Goal: Information Seeking & Learning: Learn about a topic

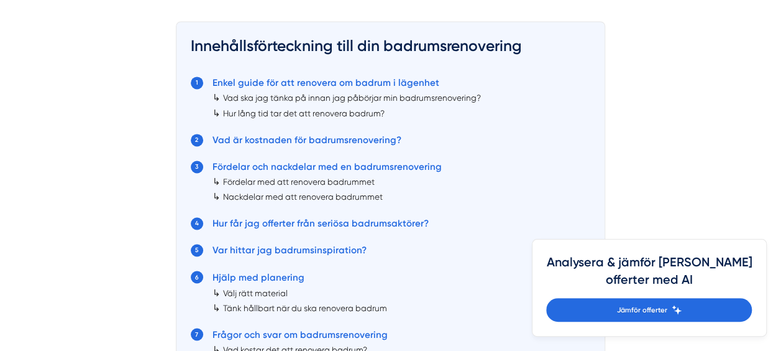
scroll to position [932, 0]
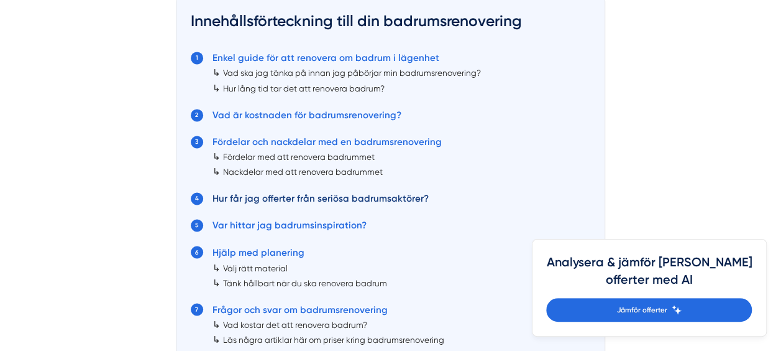
click at [278, 194] on link "Hur får jag offerter från seriösa badrumsaktörer?" at bounding box center [321, 198] width 216 height 11
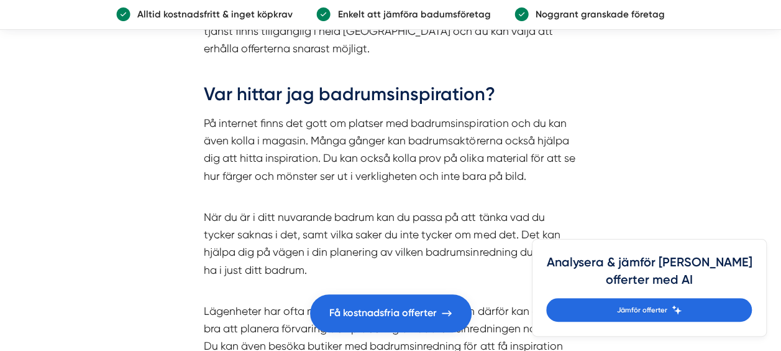
scroll to position [3992, 0]
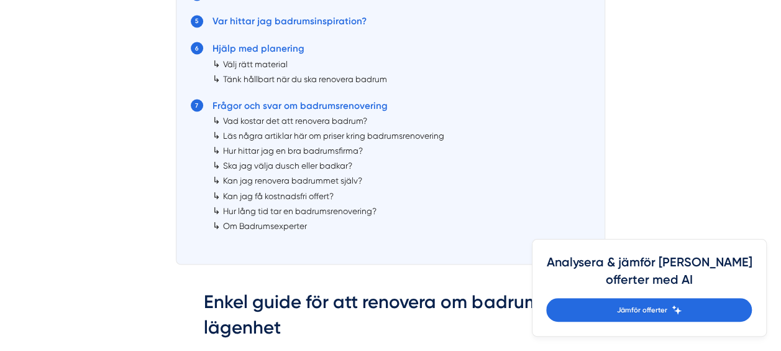
scroll to position [1138, 0]
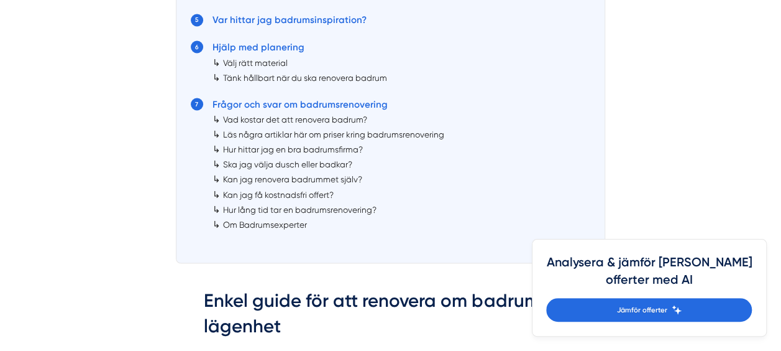
click at [354, 212] on link "Hur lång tid tar en badrumsrenovering?" at bounding box center [300, 209] width 154 height 10
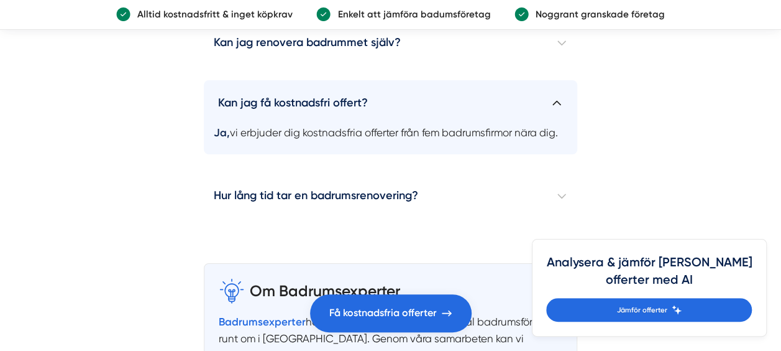
scroll to position [6814, 0]
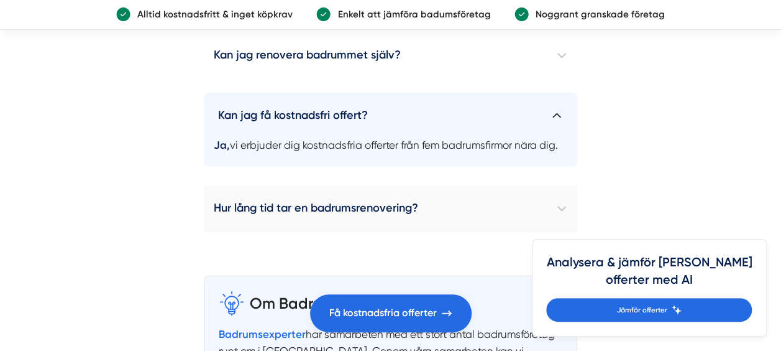
click at [430, 203] on h4 "Hur lång tid tar en badrumsrenovering?" at bounding box center [390, 208] width 373 height 47
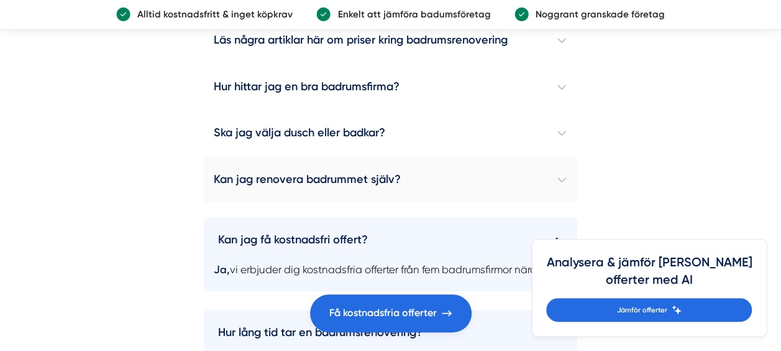
scroll to position [6627, 0]
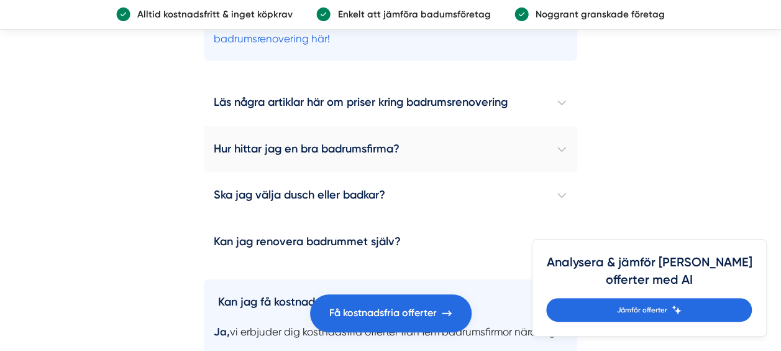
click at [472, 152] on h4 "Hur hittar jag en bra badrumsfirma?" at bounding box center [390, 149] width 373 height 47
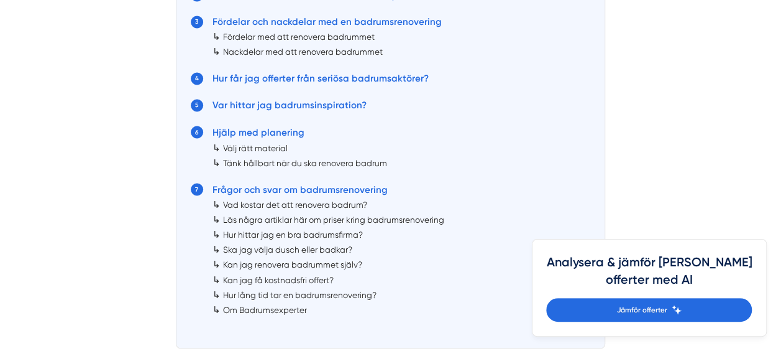
scroll to position [1057, 0]
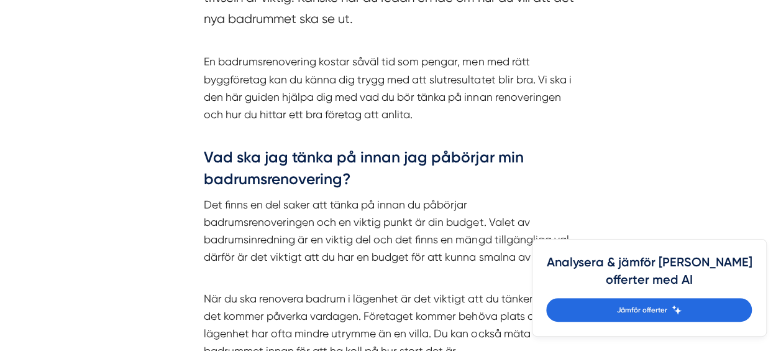
scroll to position [1430, 0]
